Goal: Find specific page/section: Find specific page/section

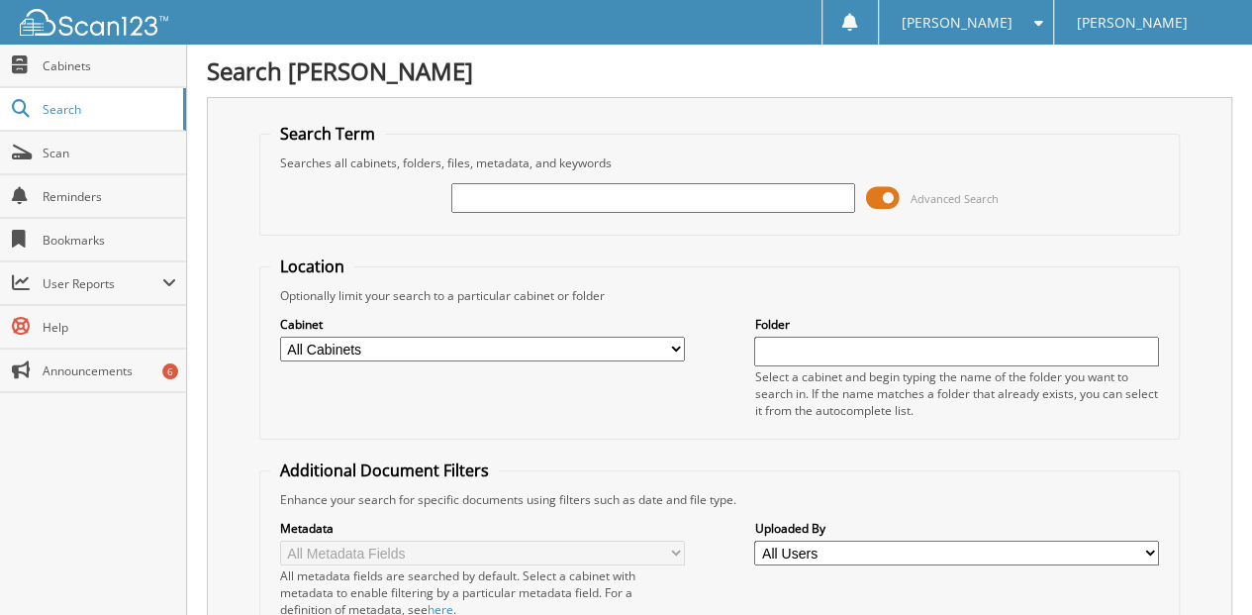
click at [480, 192] on input "text" at bounding box center [653, 198] width 405 height 30
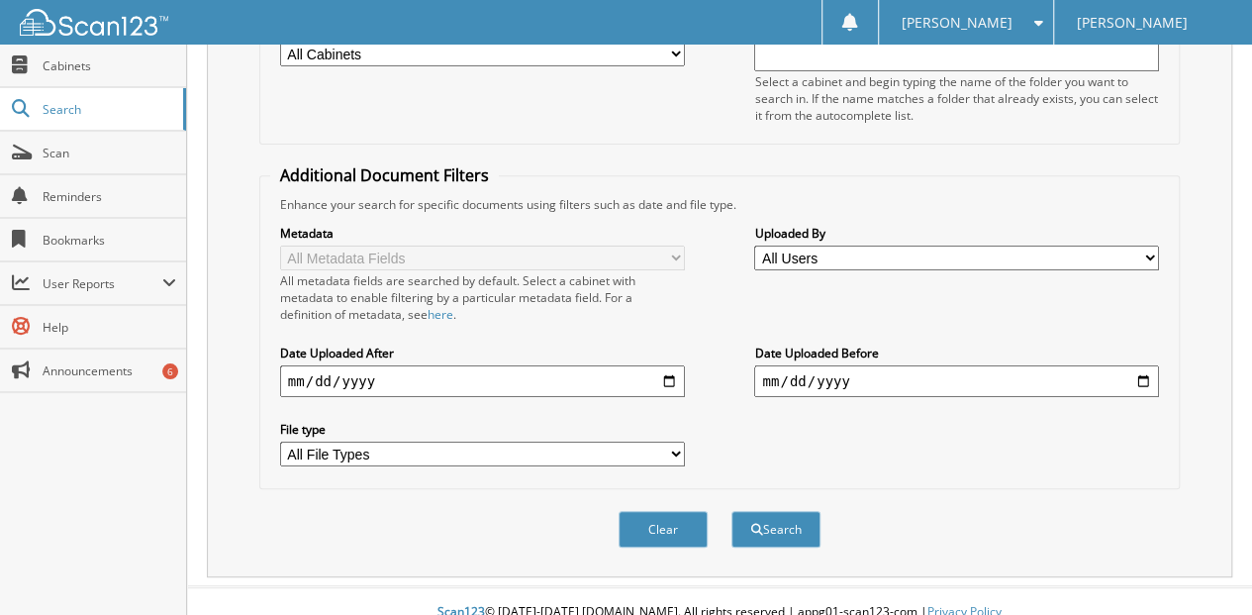
scroll to position [296, 0]
type input "[PERSON_NAME]"
click at [771, 510] on button "Search" at bounding box center [775, 528] width 89 height 37
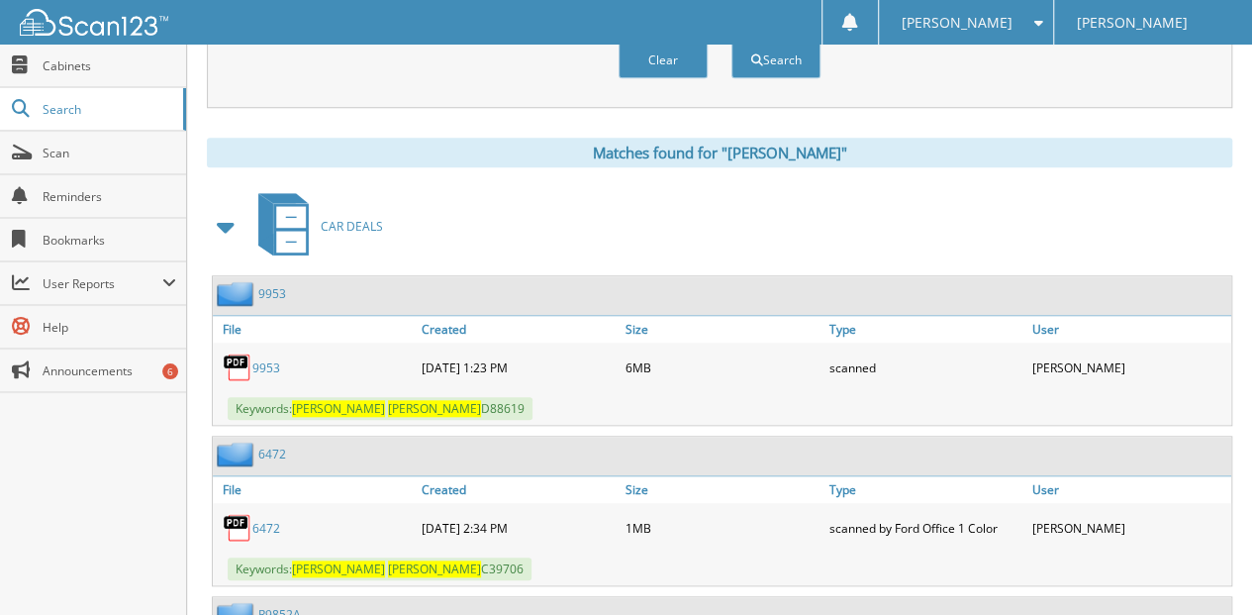
scroll to position [792, 0]
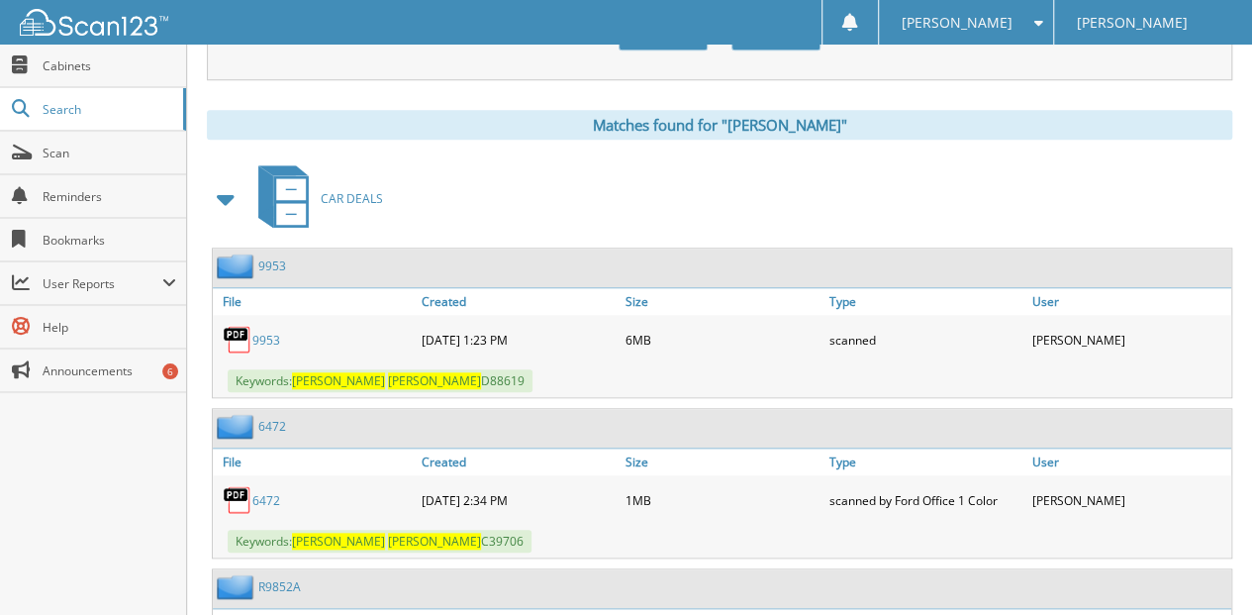
click at [266, 332] on link "9953" at bounding box center [266, 340] width 28 height 17
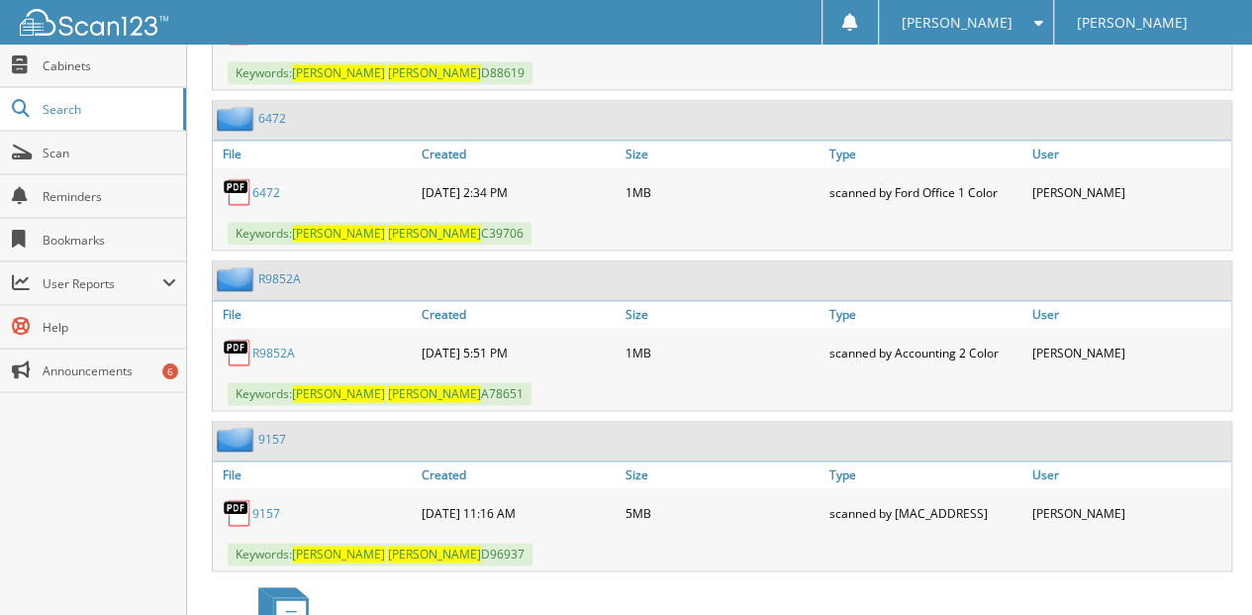
scroll to position [1121, 0]
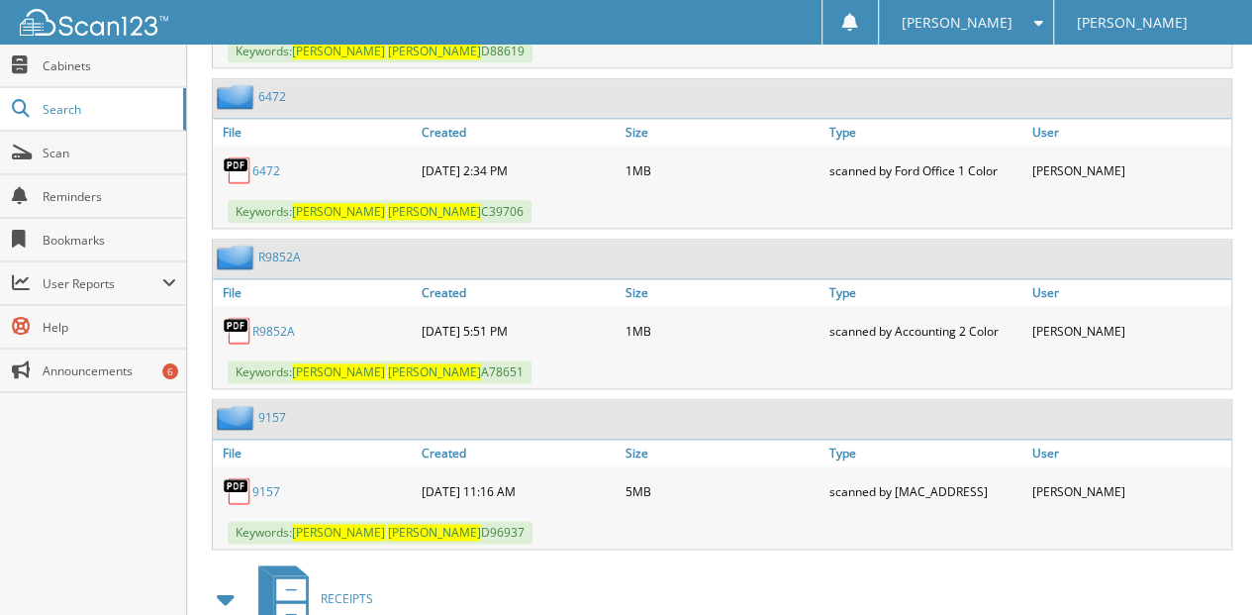
click at [267, 483] on link "9157" at bounding box center [266, 491] width 28 height 17
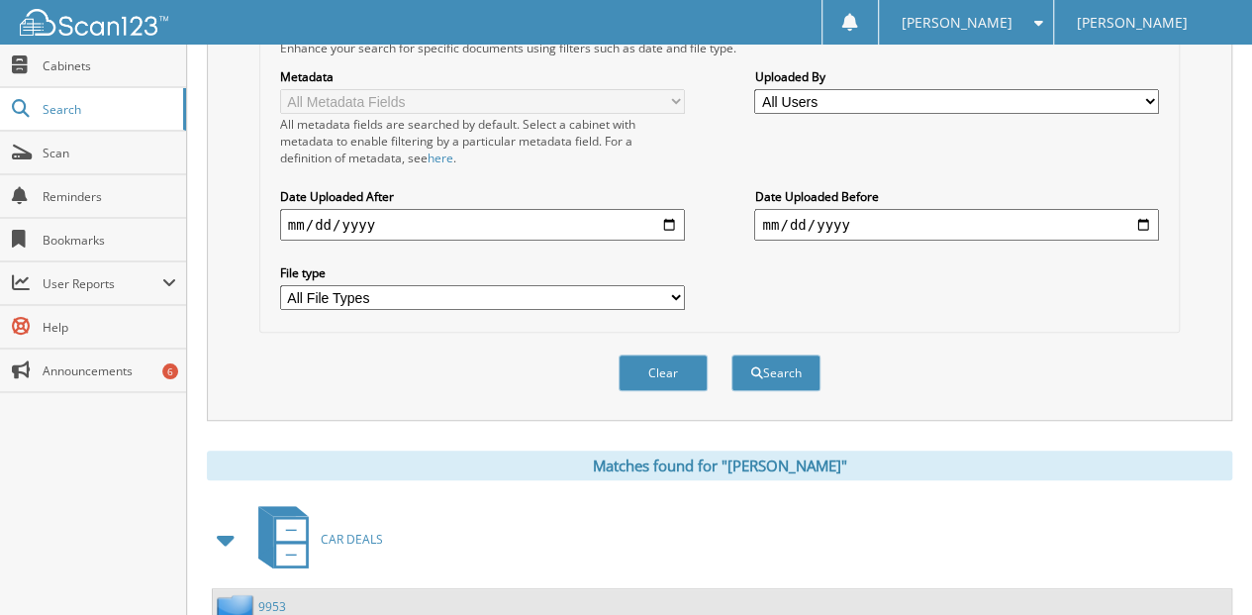
scroll to position [263, 0]
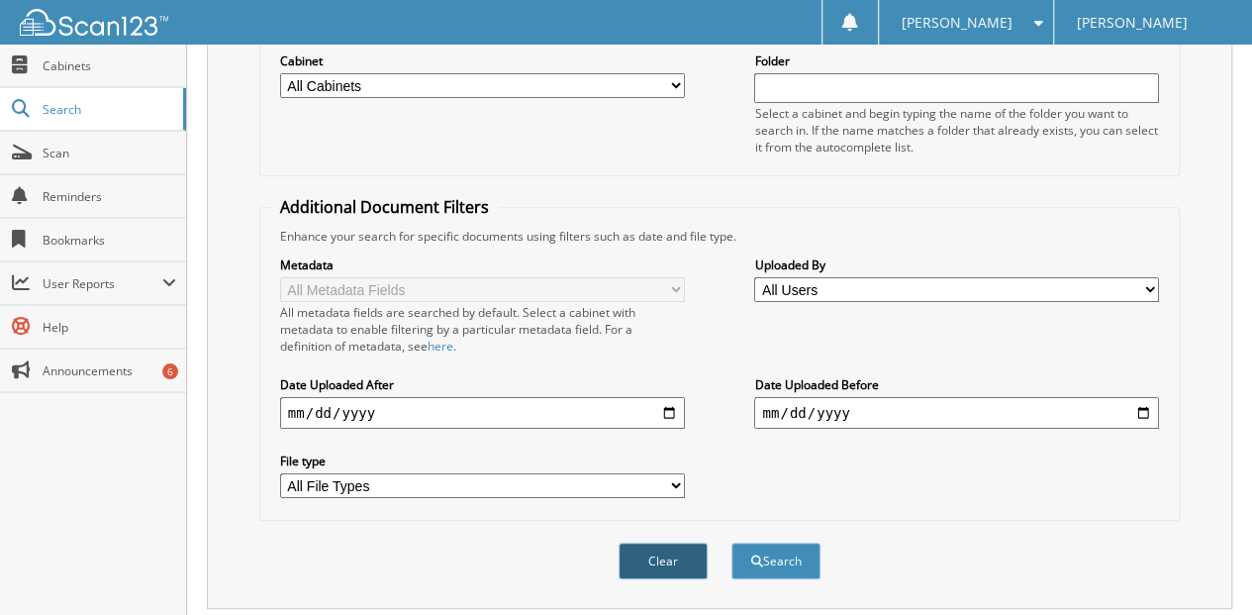
click at [660, 542] on button "Clear" at bounding box center [663, 560] width 89 height 37
